Goal: Task Accomplishment & Management: Use online tool/utility

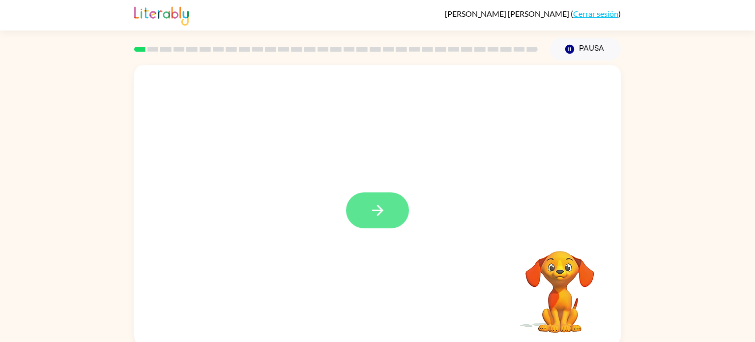
click at [388, 195] on button "button" at bounding box center [377, 210] width 63 height 36
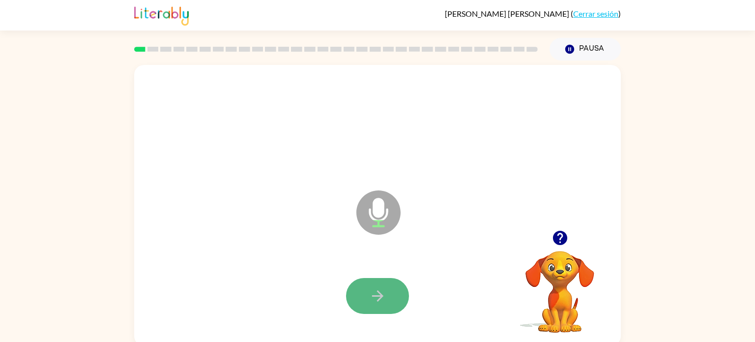
click at [373, 291] on icon "button" at bounding box center [377, 295] width 17 height 17
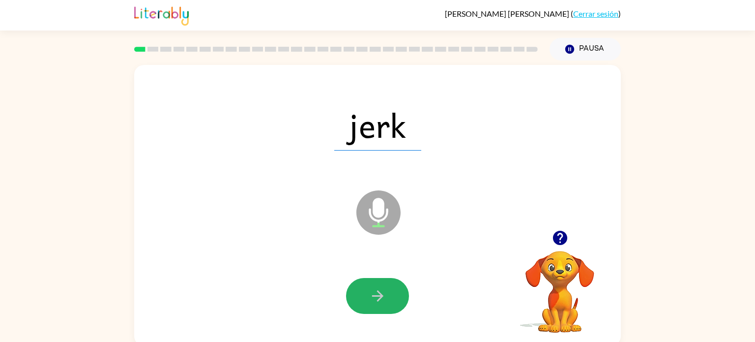
click at [373, 291] on icon "button" at bounding box center [377, 295] width 17 height 17
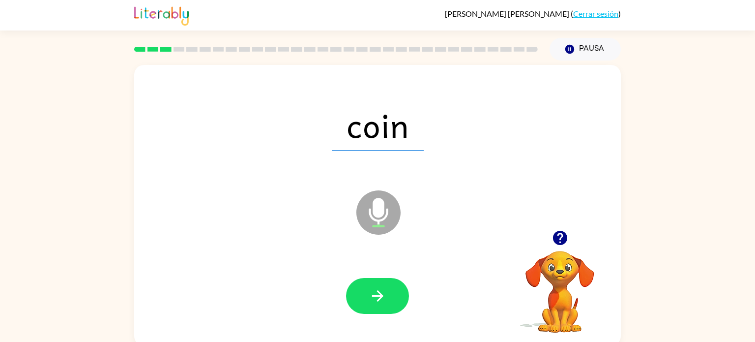
click at [373, 291] on icon "button" at bounding box center [377, 295] width 17 height 17
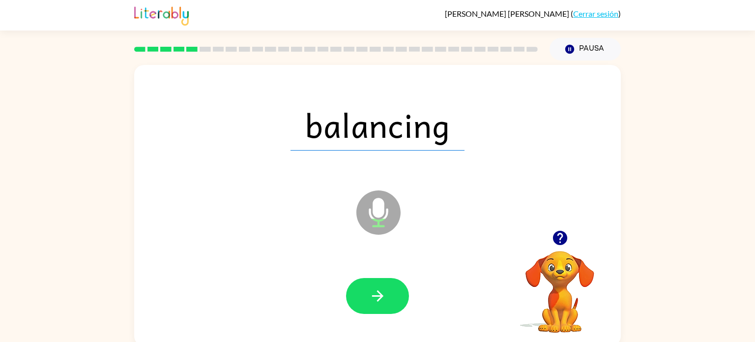
click at [373, 291] on icon "button" at bounding box center [377, 295] width 17 height 17
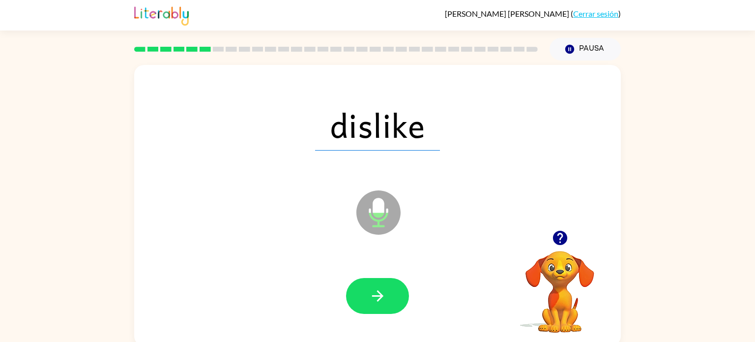
click at [373, 291] on icon "button" at bounding box center [377, 295] width 17 height 17
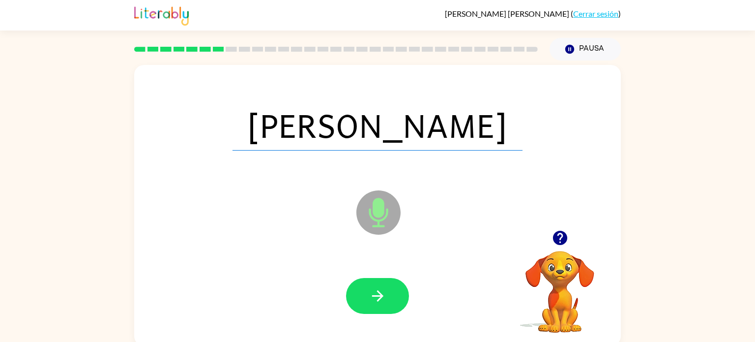
click at [373, 291] on icon "button" at bounding box center [377, 295] width 17 height 17
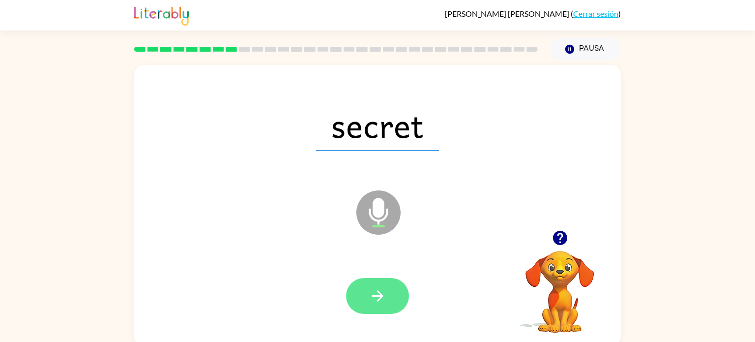
click at [379, 293] on icon "button" at bounding box center [377, 295] width 11 height 11
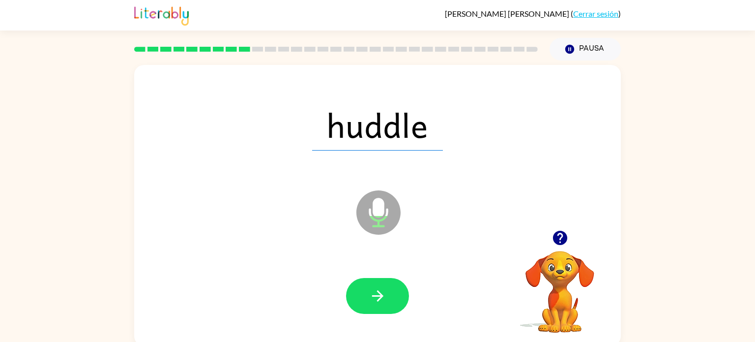
click at [379, 293] on icon "button" at bounding box center [377, 295] width 11 height 11
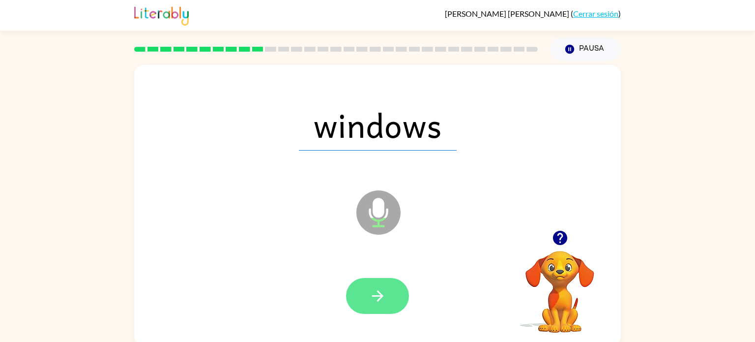
click at [379, 292] on icon "button" at bounding box center [377, 295] width 11 height 11
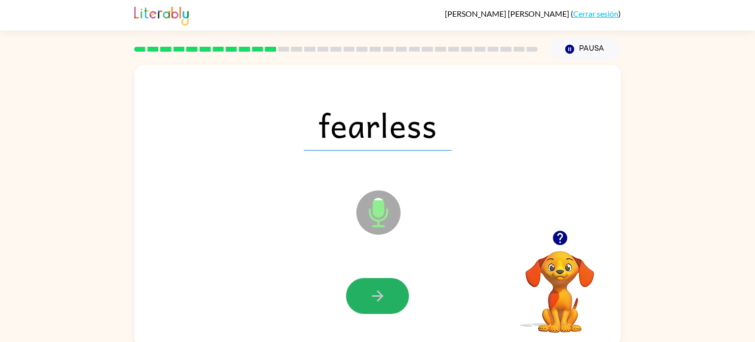
click at [379, 292] on icon "button" at bounding box center [377, 295] width 11 height 11
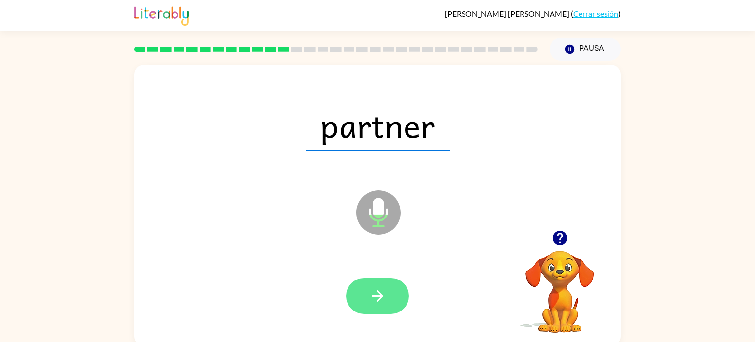
click at [380, 292] on icon "button" at bounding box center [377, 295] width 17 height 17
click at [380, 292] on div at bounding box center [377, 296] width 63 height 36
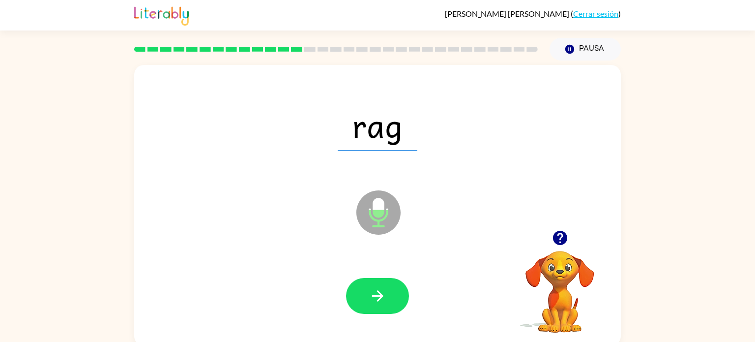
click at [380, 292] on icon "button" at bounding box center [377, 295] width 17 height 17
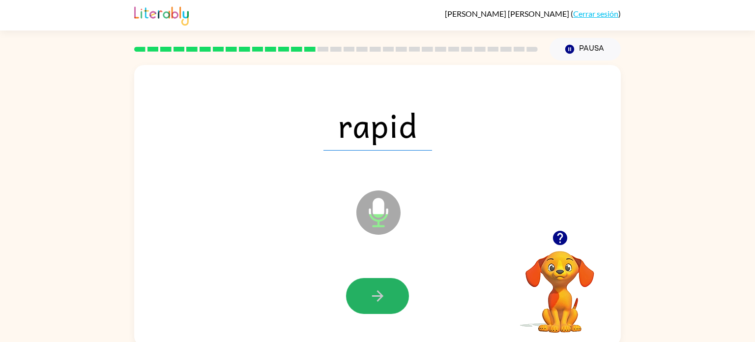
click at [380, 292] on icon "button" at bounding box center [377, 295] width 17 height 17
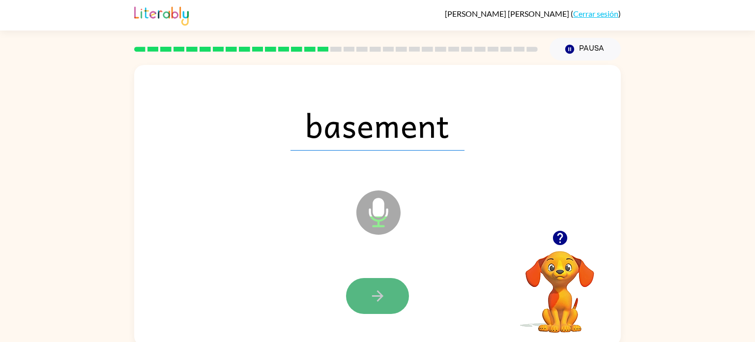
click at [376, 291] on icon "button" at bounding box center [377, 295] width 17 height 17
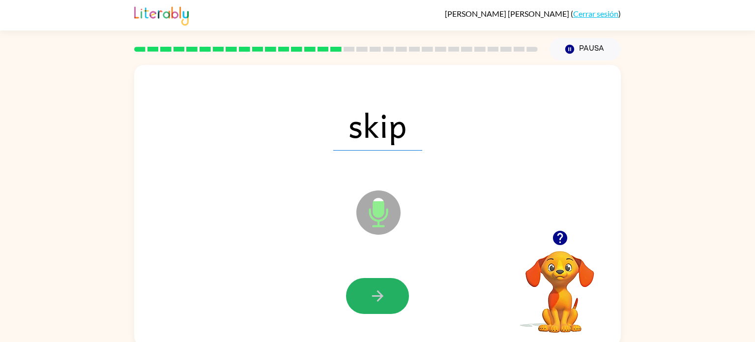
click at [376, 291] on icon "button" at bounding box center [377, 295] width 17 height 17
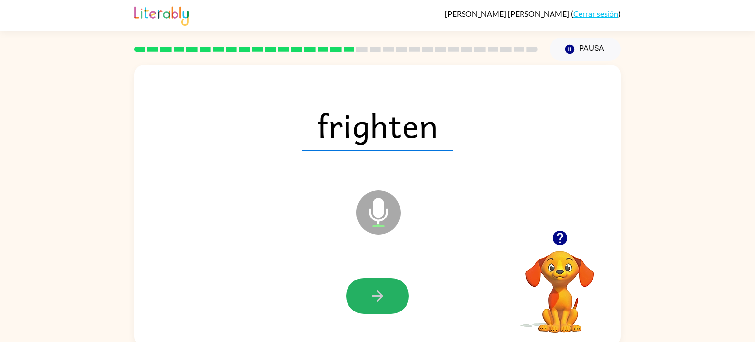
click at [376, 291] on icon "button" at bounding box center [377, 295] width 17 height 17
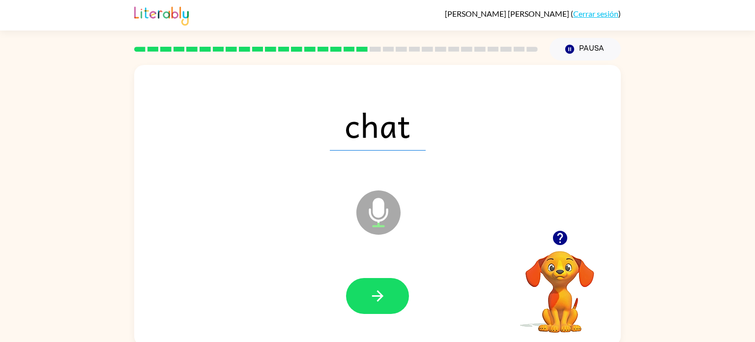
click at [376, 291] on icon "button" at bounding box center [377, 295] width 17 height 17
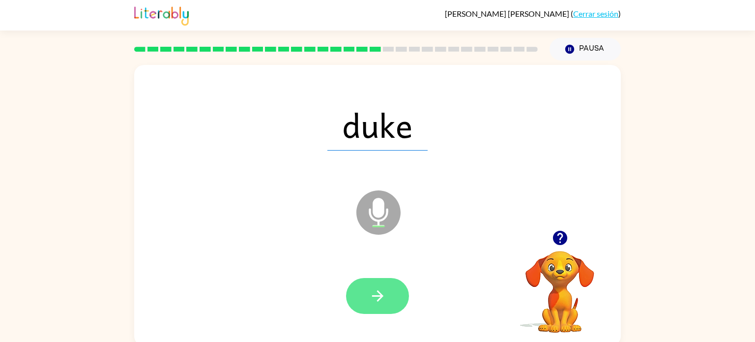
click at [376, 290] on icon "button" at bounding box center [377, 295] width 17 height 17
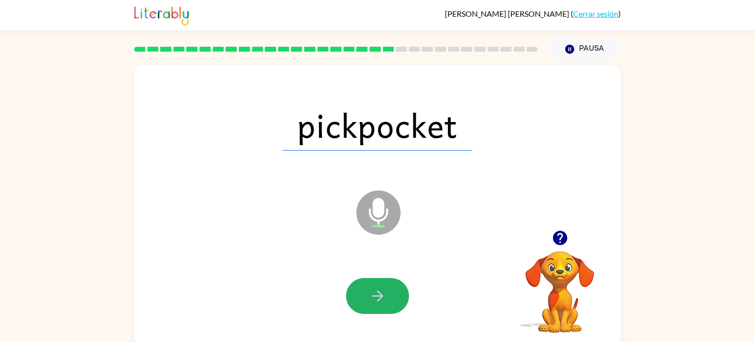
click at [376, 290] on icon "button" at bounding box center [377, 295] width 17 height 17
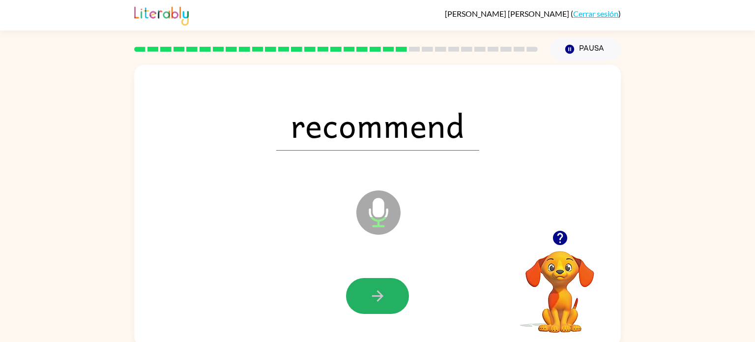
click at [376, 290] on icon "button" at bounding box center [377, 295] width 17 height 17
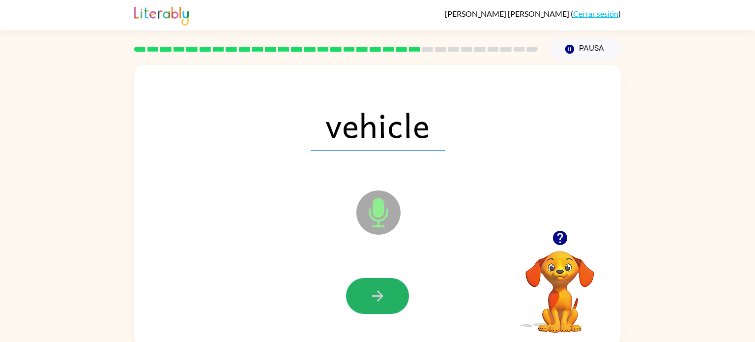
click at [376, 290] on icon "button" at bounding box center [377, 295] width 17 height 17
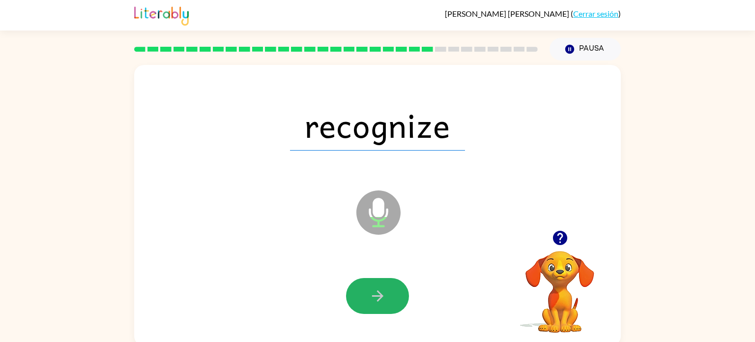
click at [376, 290] on icon "button" at bounding box center [377, 295] width 17 height 17
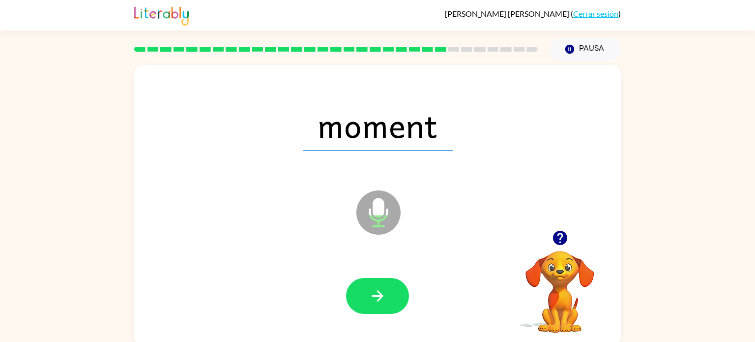
click at [376, 290] on icon "button" at bounding box center [377, 295] width 17 height 17
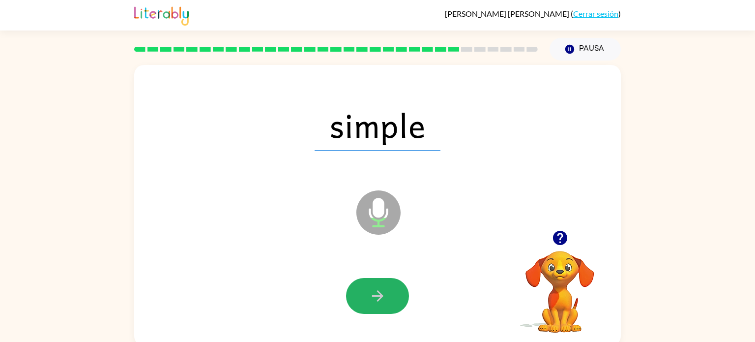
click at [376, 290] on icon "button" at bounding box center [377, 295] width 17 height 17
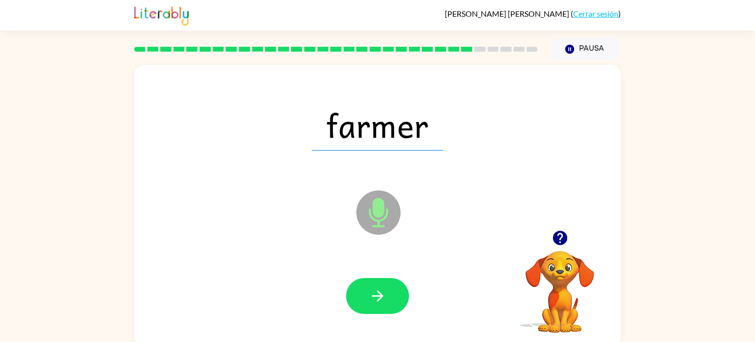
click at [376, 290] on icon "button" at bounding box center [377, 295] width 17 height 17
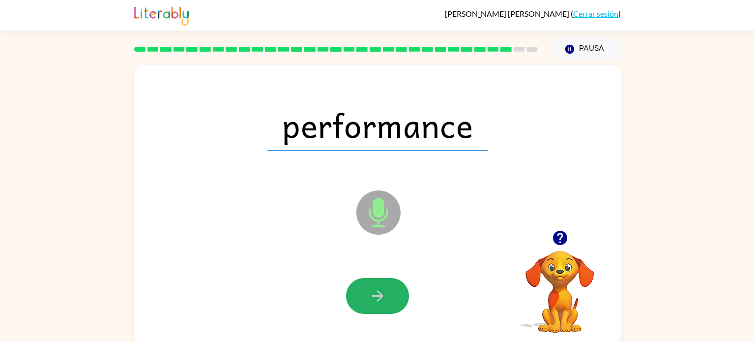
click at [376, 290] on icon "button" at bounding box center [377, 295] width 17 height 17
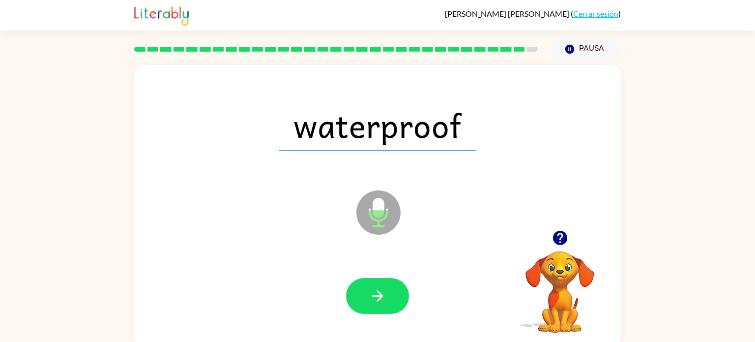
click at [376, 290] on icon "button" at bounding box center [377, 295] width 17 height 17
